Goal: Transaction & Acquisition: Download file/media

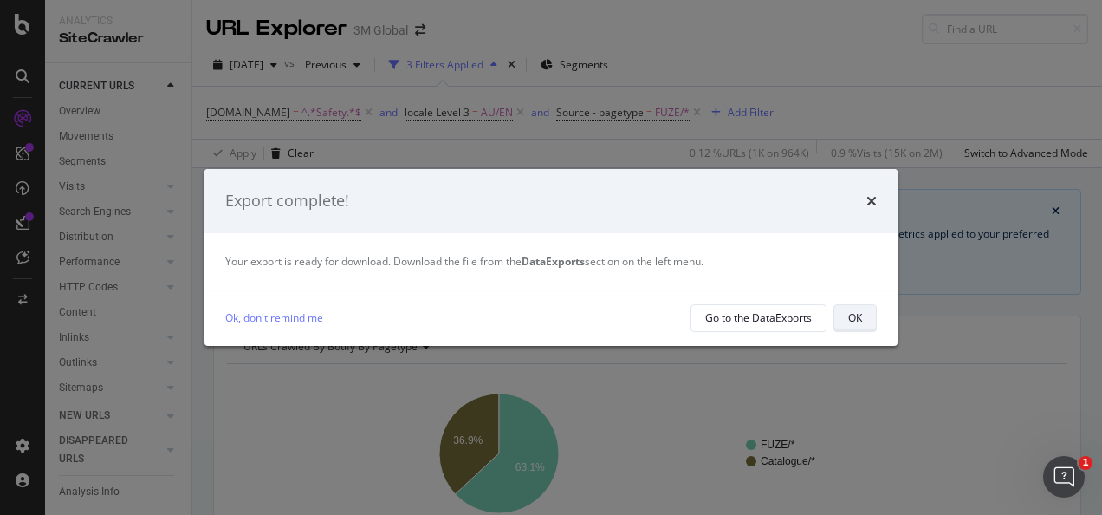
click at [861, 321] on div "OK" at bounding box center [855, 317] width 14 height 15
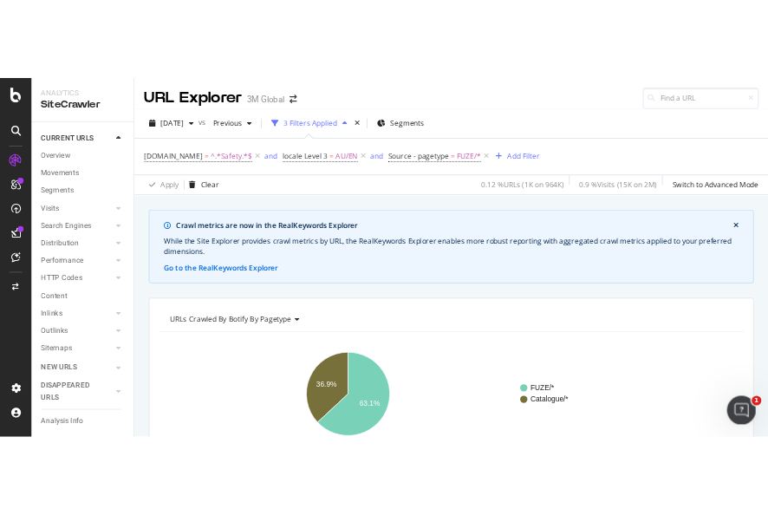
scroll to position [347, 0]
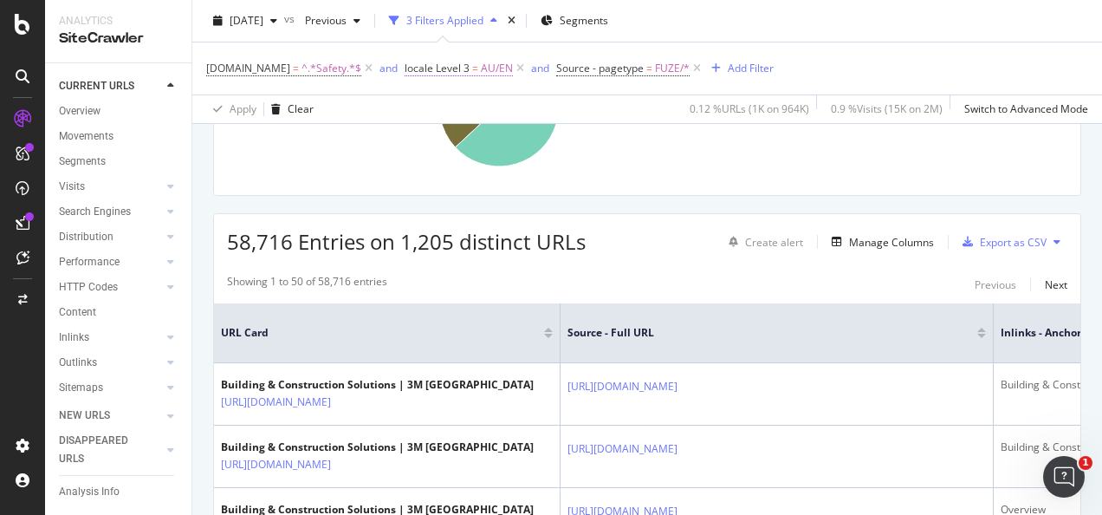
click at [473, 68] on span "locale Level 3 = AU/EN" at bounding box center [459, 69] width 108 height 16
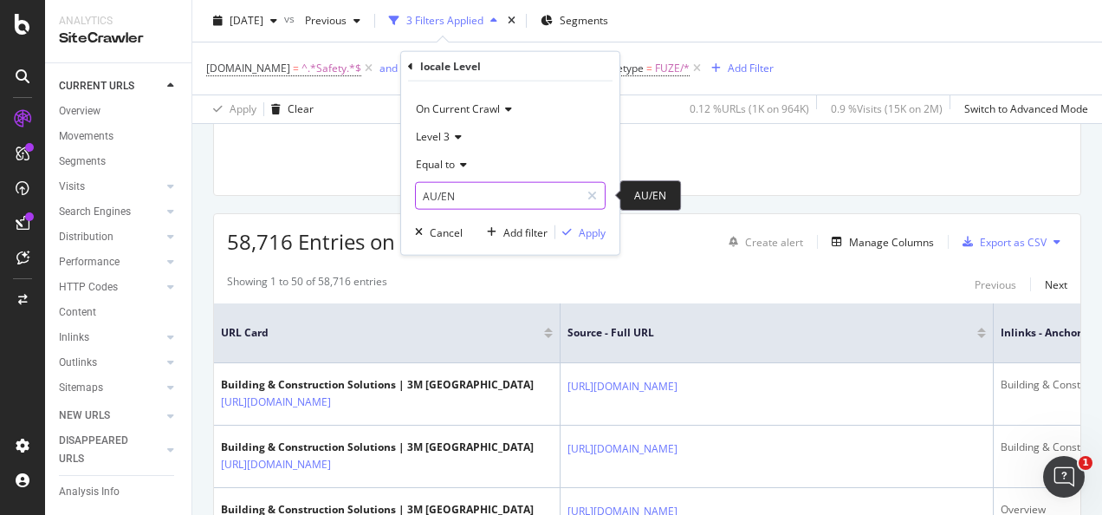
click at [483, 195] on input "AU/EN" at bounding box center [498, 196] width 164 height 28
click at [459, 218] on span "NZ/EN" at bounding box center [483, 218] width 127 height 15
type input "NZ/EN"
click at [571, 236] on div "Apply" at bounding box center [580, 232] width 50 height 16
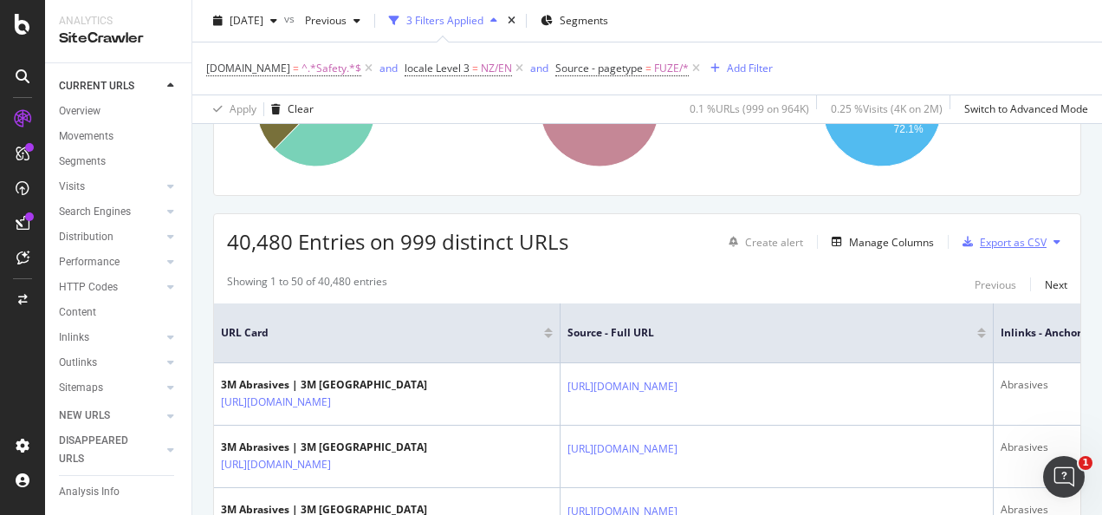
click at [1012, 235] on div "Export as CSV" at bounding box center [1013, 242] width 67 height 15
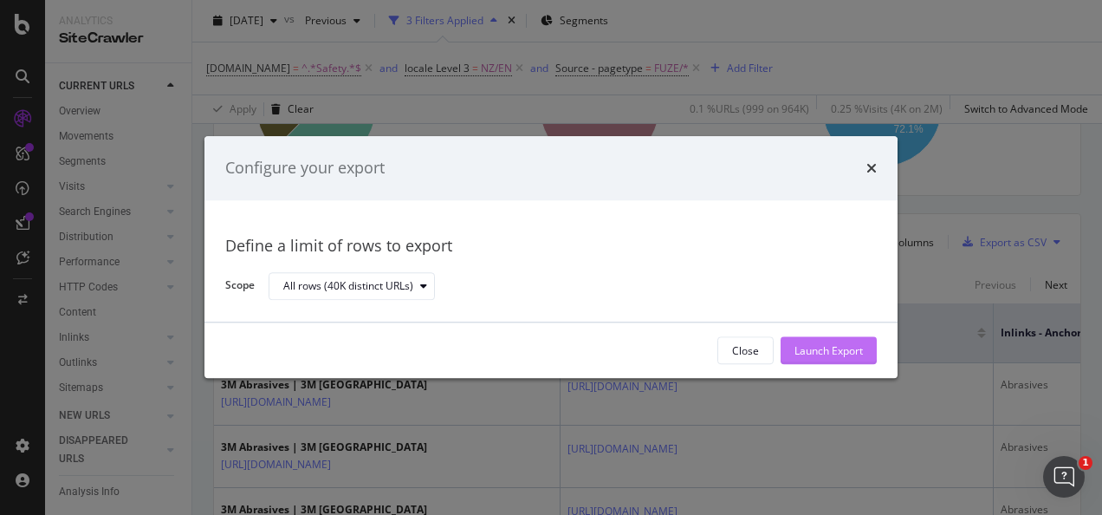
click at [839, 339] on div "Launch Export" at bounding box center [828, 351] width 68 height 26
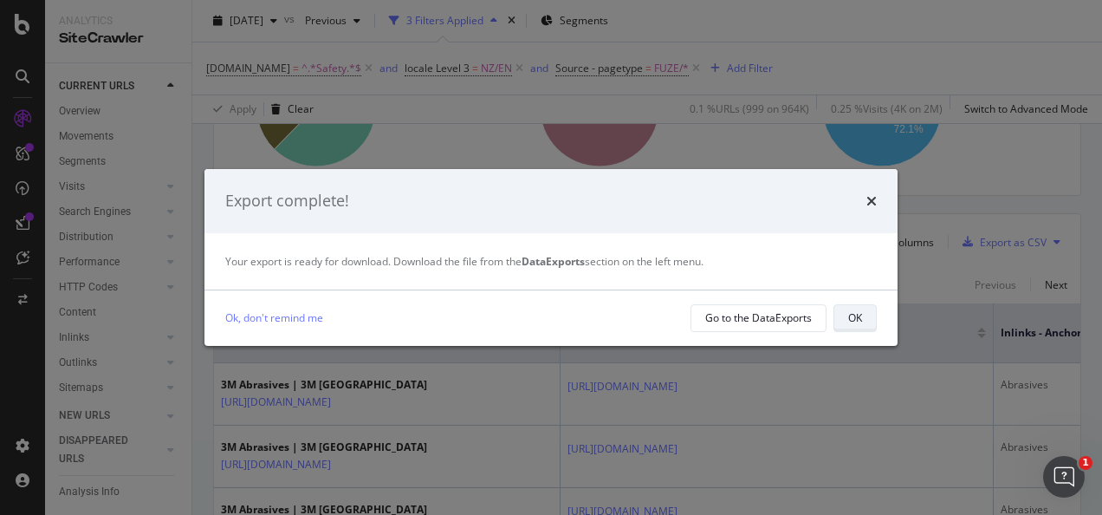
click at [857, 327] on div "OK" at bounding box center [855, 318] width 14 height 24
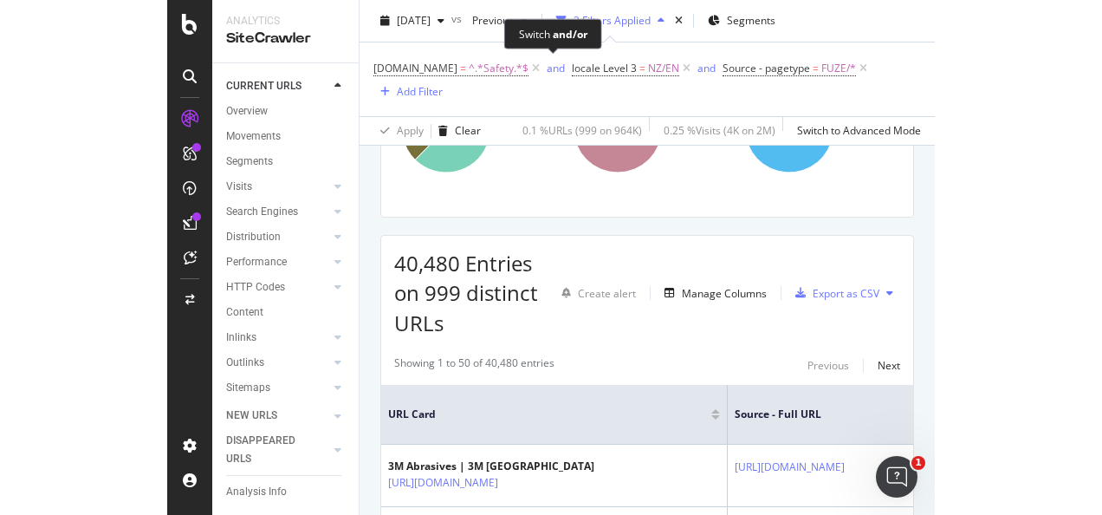
scroll to position [367, 0]
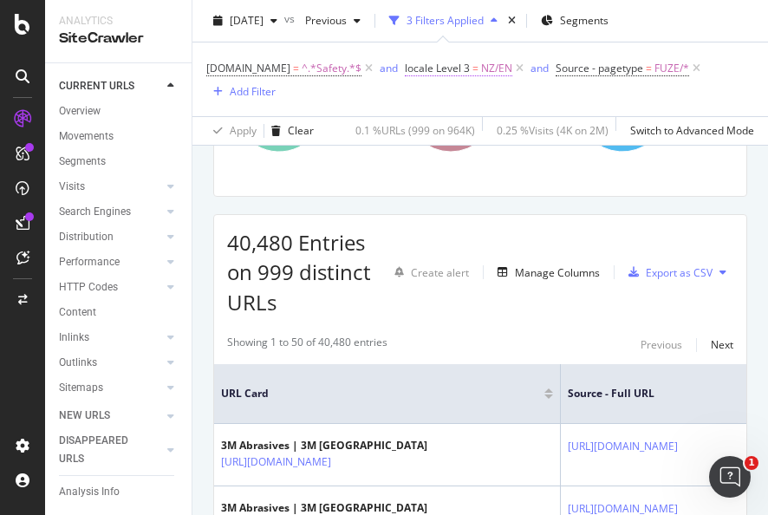
click at [472, 69] on span "=" at bounding box center [475, 68] width 6 height 15
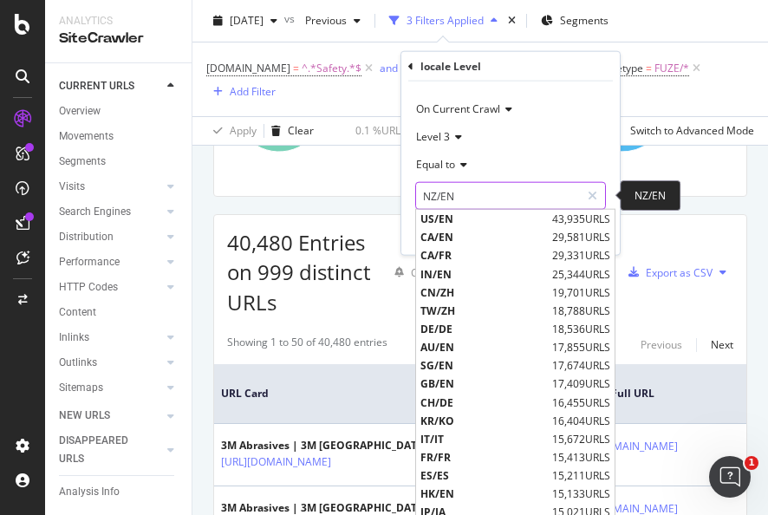
click at [487, 199] on input "NZ/EN" at bounding box center [498, 196] width 164 height 28
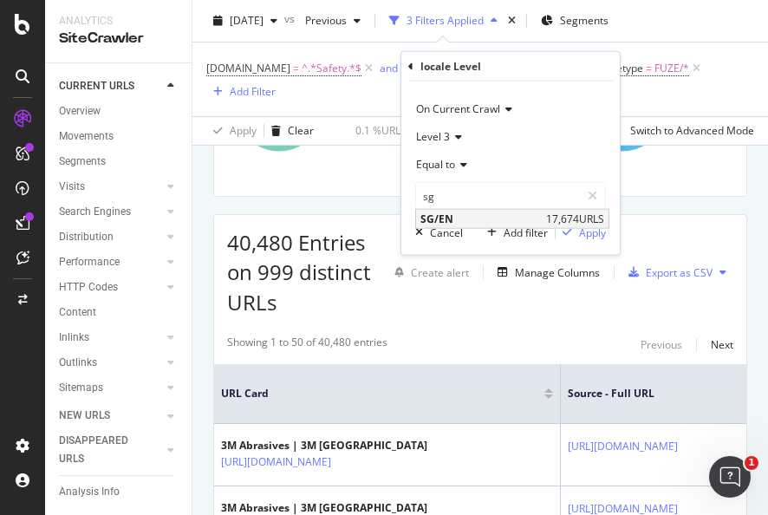
click at [525, 211] on span "SG/EN" at bounding box center [480, 218] width 121 height 15
type input "SG/EN"
click at [579, 234] on div "Apply" at bounding box center [592, 231] width 27 height 15
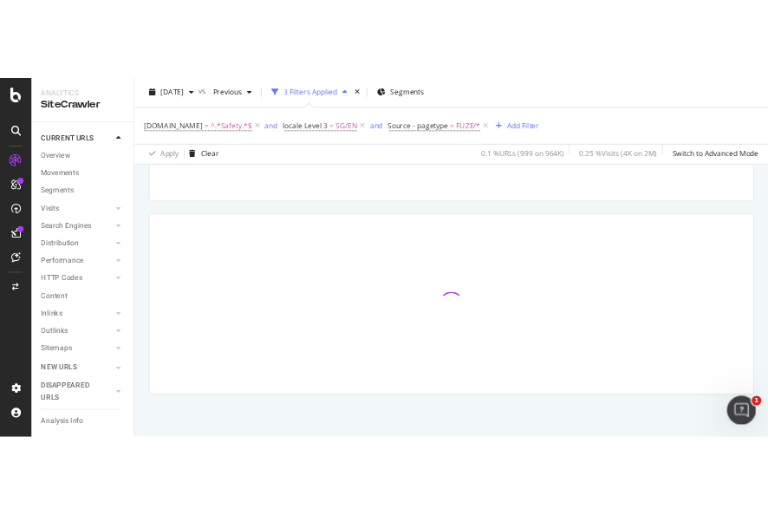
scroll to position [347, 0]
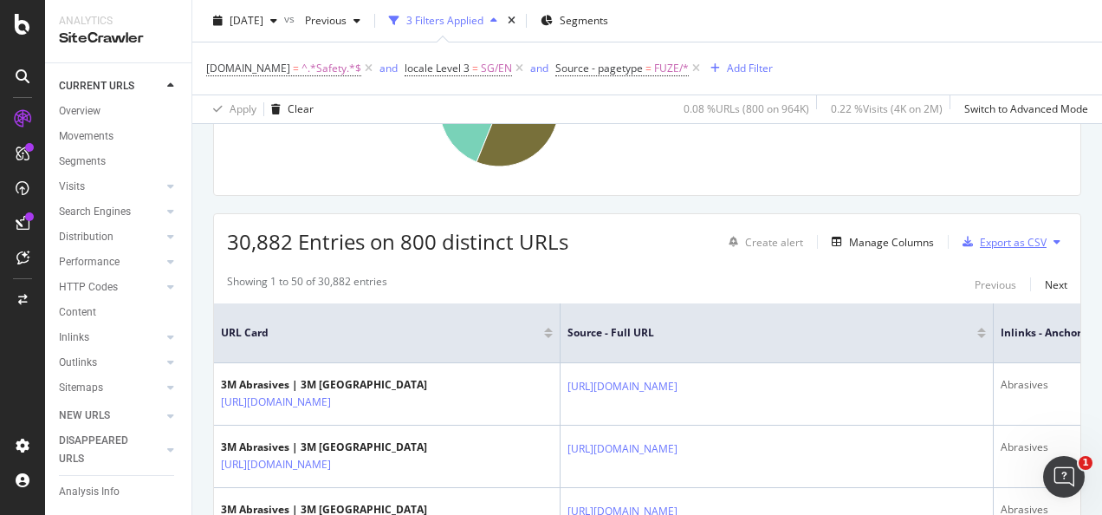
click at [994, 242] on div "Export as CSV" at bounding box center [1013, 242] width 67 height 15
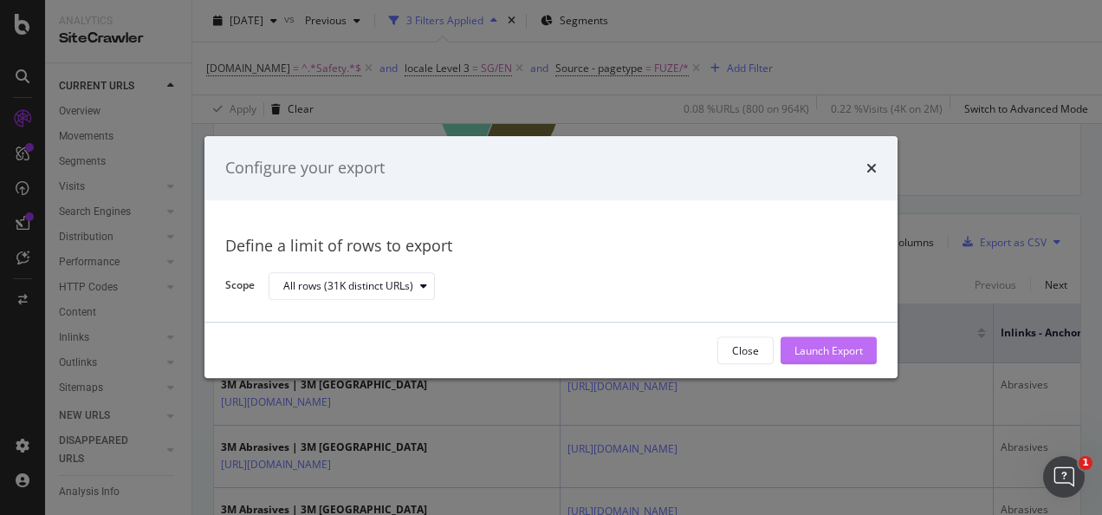
click at [806, 348] on div "Launch Export" at bounding box center [828, 350] width 68 height 15
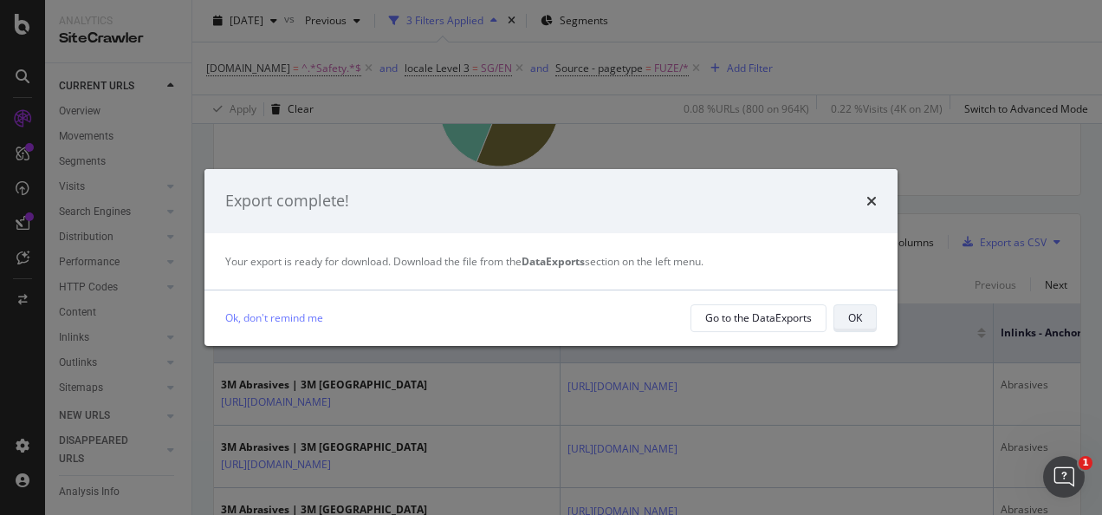
click at [860, 317] on div "OK" at bounding box center [855, 317] width 14 height 15
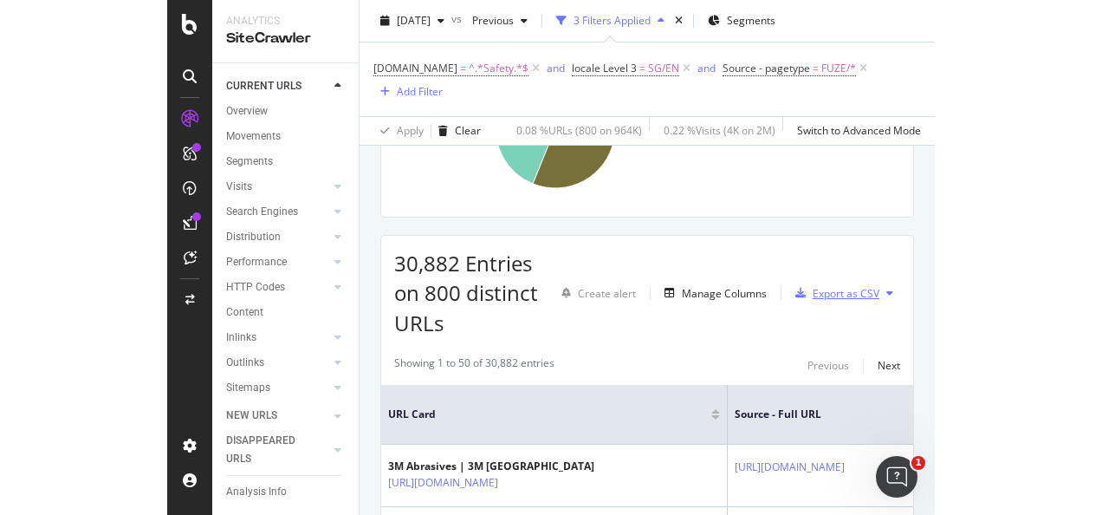
scroll to position [367, 0]
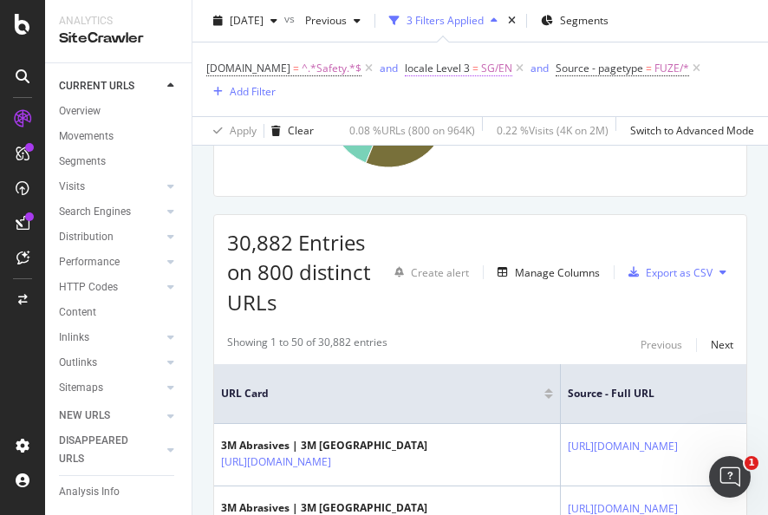
click at [463, 64] on span "locale Level 3" at bounding box center [437, 68] width 65 height 15
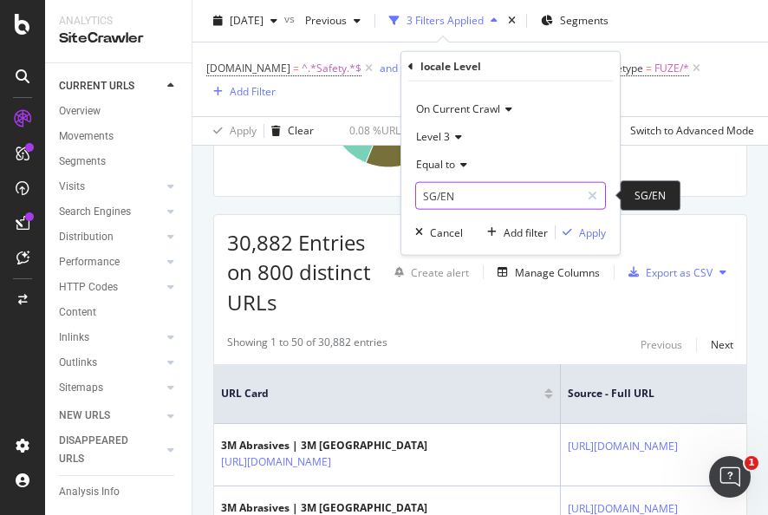
click at [520, 191] on input "SG/EN" at bounding box center [498, 196] width 164 height 28
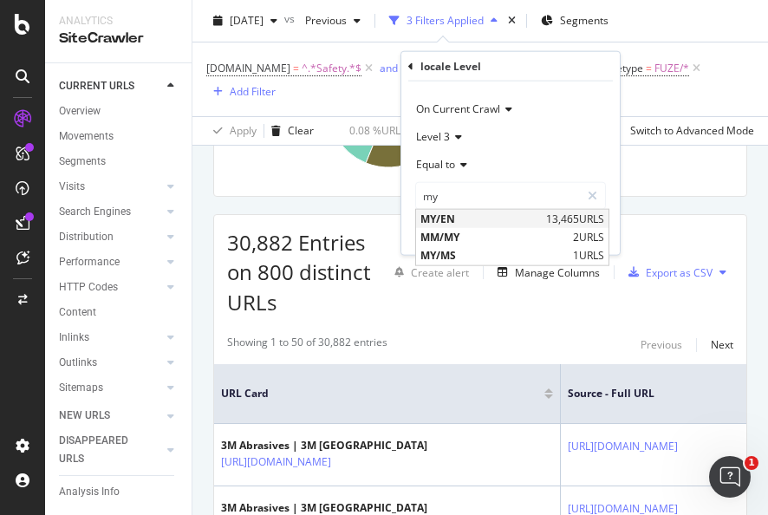
click at [462, 217] on span "MY/EN" at bounding box center [480, 218] width 121 height 15
type input "MY/EN"
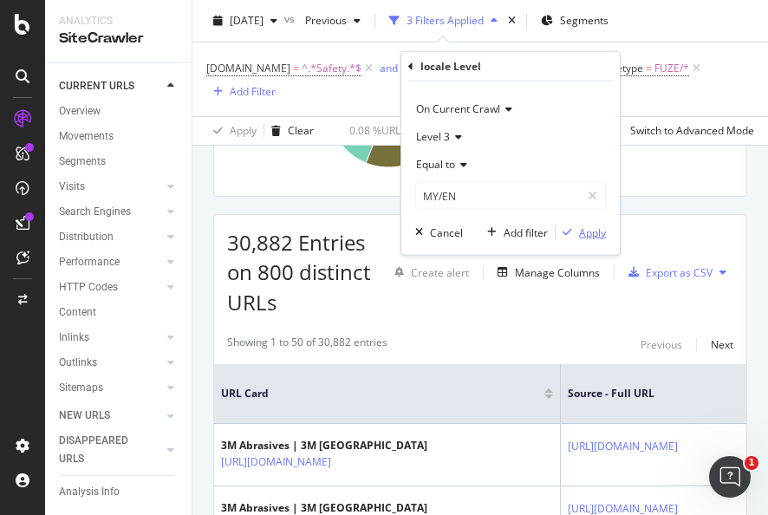
click at [599, 224] on div "Apply" at bounding box center [592, 231] width 27 height 15
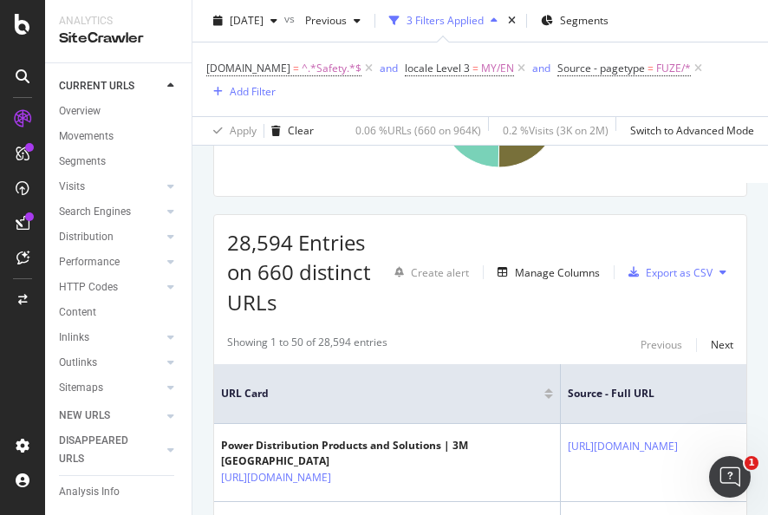
scroll to position [347, 0]
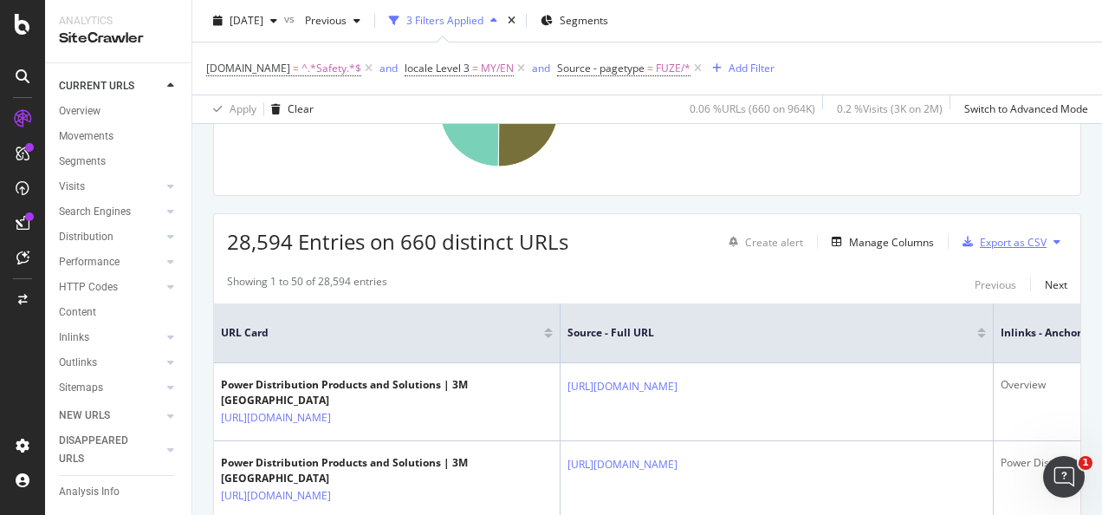
click at [1004, 235] on div "Export as CSV" at bounding box center [1013, 242] width 67 height 15
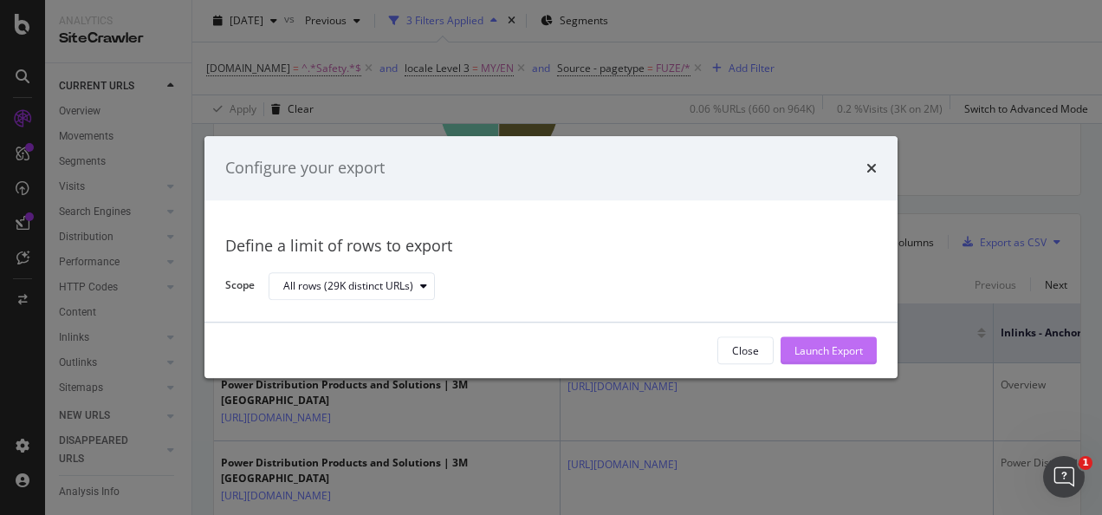
click at [826, 338] on div "Launch Export" at bounding box center [828, 351] width 68 height 26
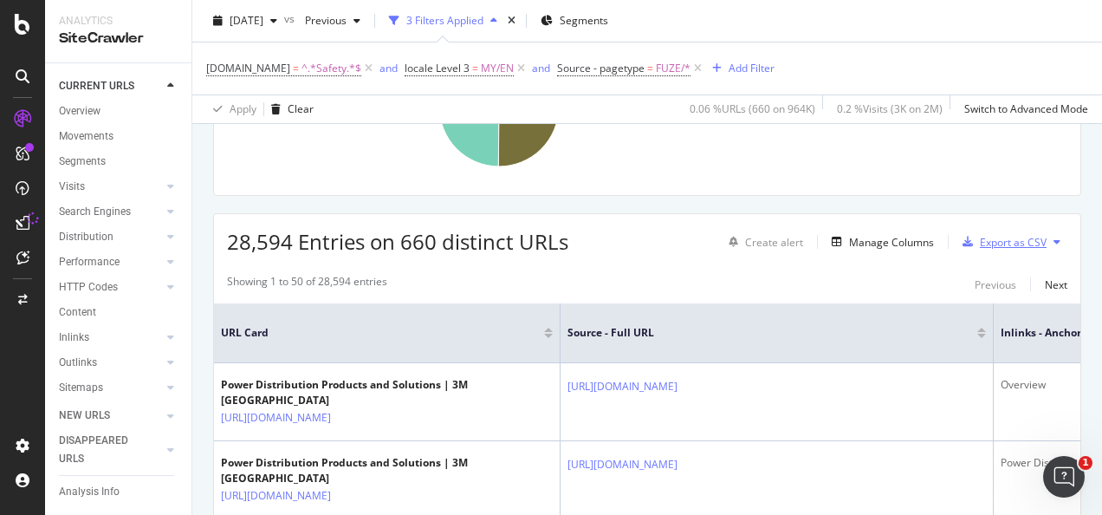
click at [992, 239] on div "Export as CSV" at bounding box center [1013, 242] width 67 height 15
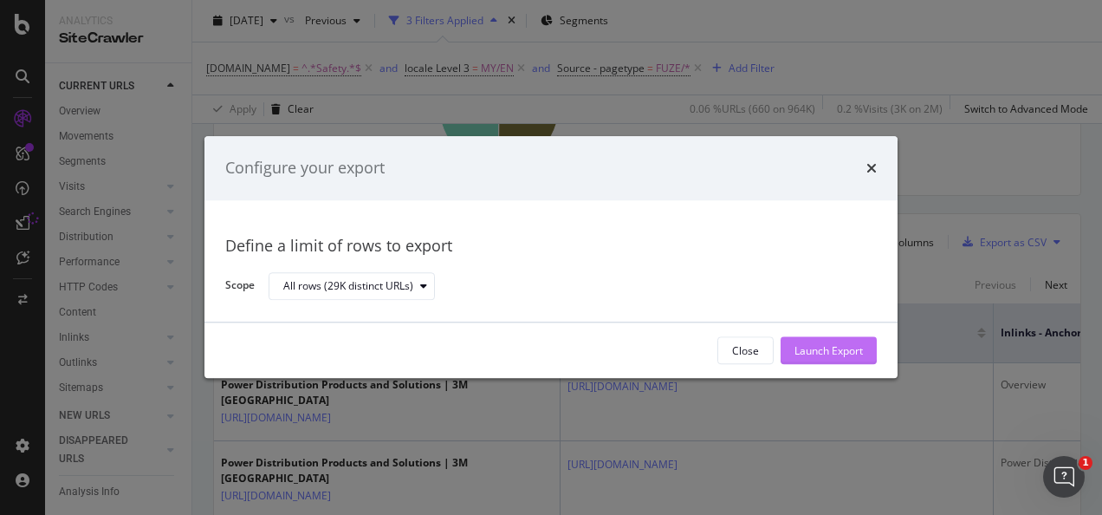
click at [804, 355] on div "Launch Export" at bounding box center [828, 350] width 68 height 15
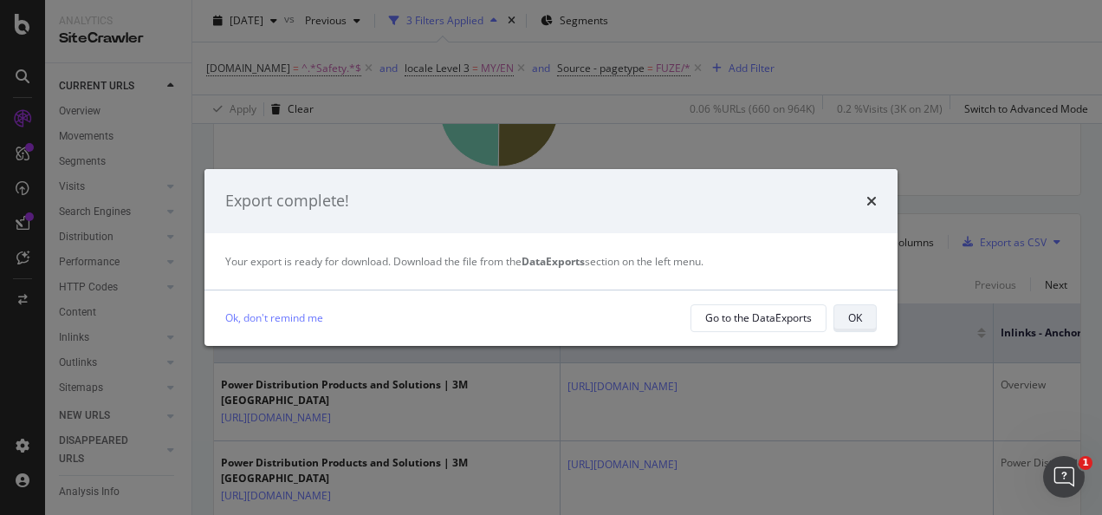
click at [846, 327] on button "OK" at bounding box center [854, 318] width 43 height 28
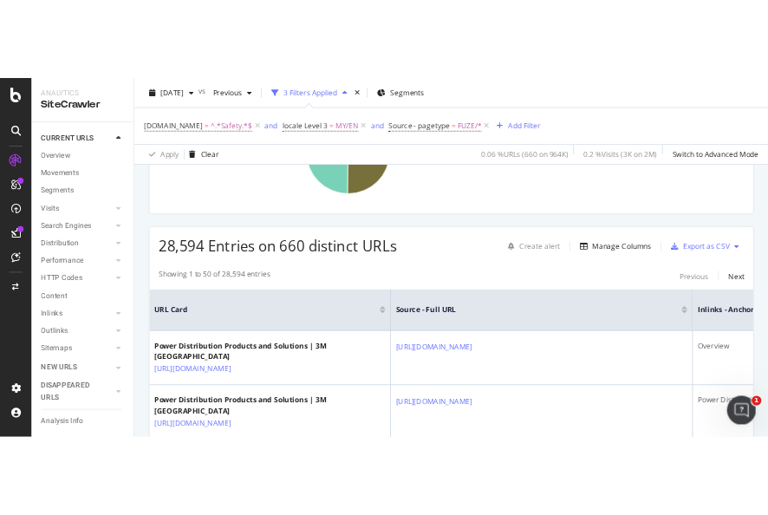
scroll to position [367, 0]
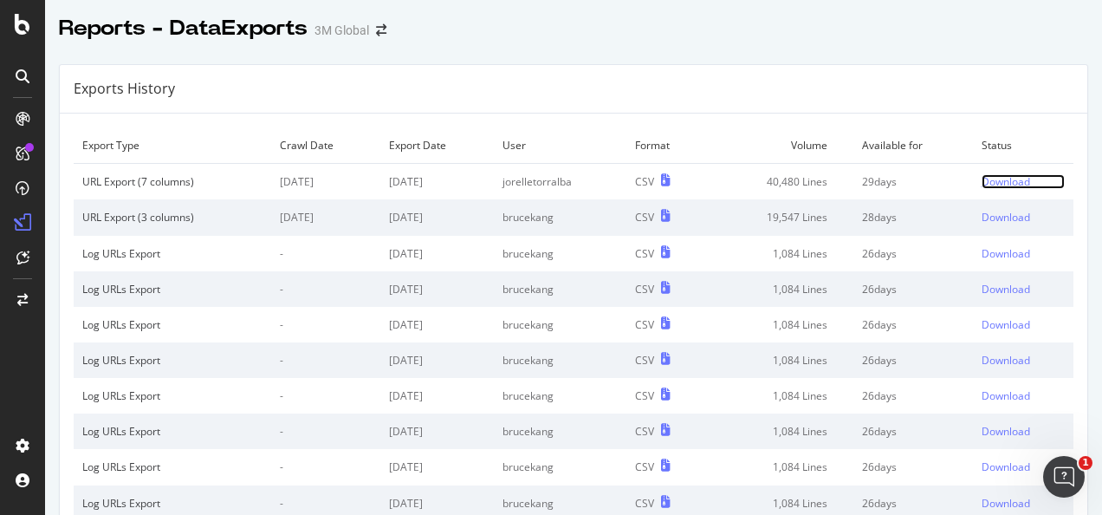
click at [982, 181] on div "Download" at bounding box center [1006, 181] width 49 height 15
click at [1001, 178] on div "Download" at bounding box center [1006, 181] width 49 height 15
click at [982, 180] on div "Download" at bounding box center [1006, 181] width 49 height 15
